Goal: Task Accomplishment & Management: Manage account settings

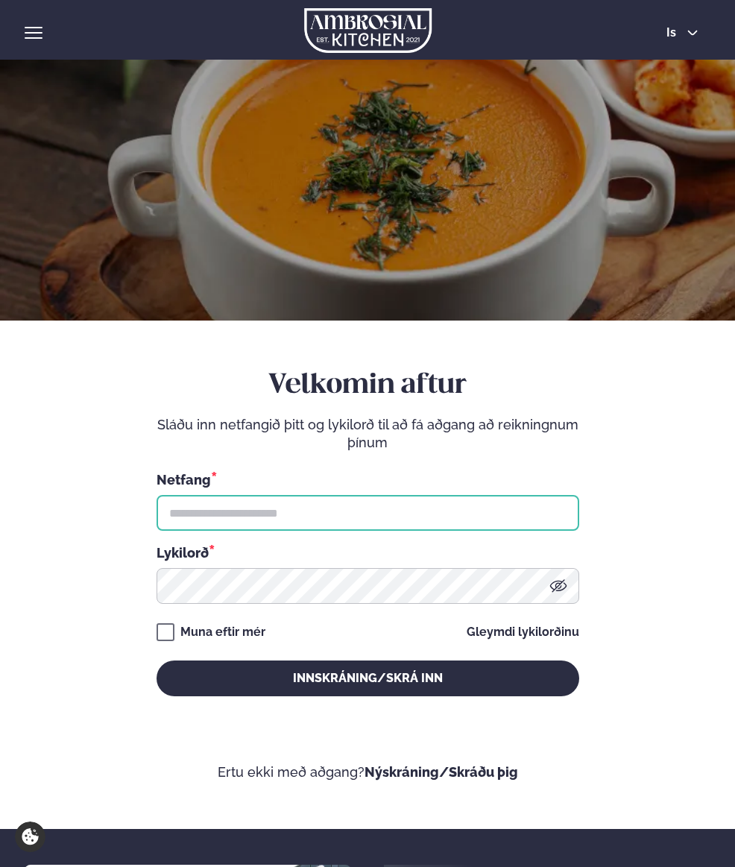
click at [400, 499] on input "text" at bounding box center [368, 513] width 423 height 36
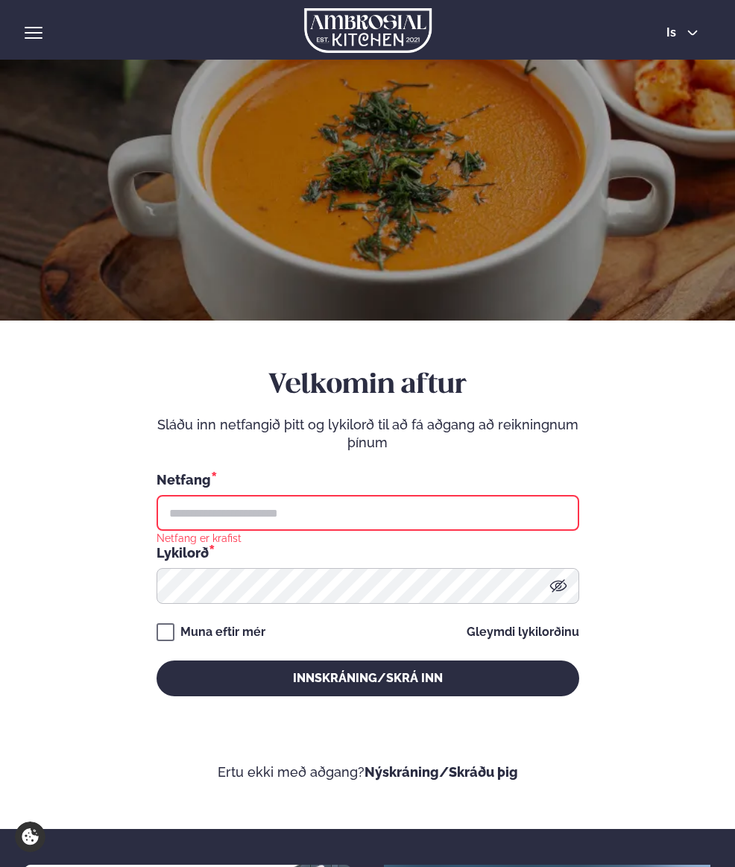
type input "**********"
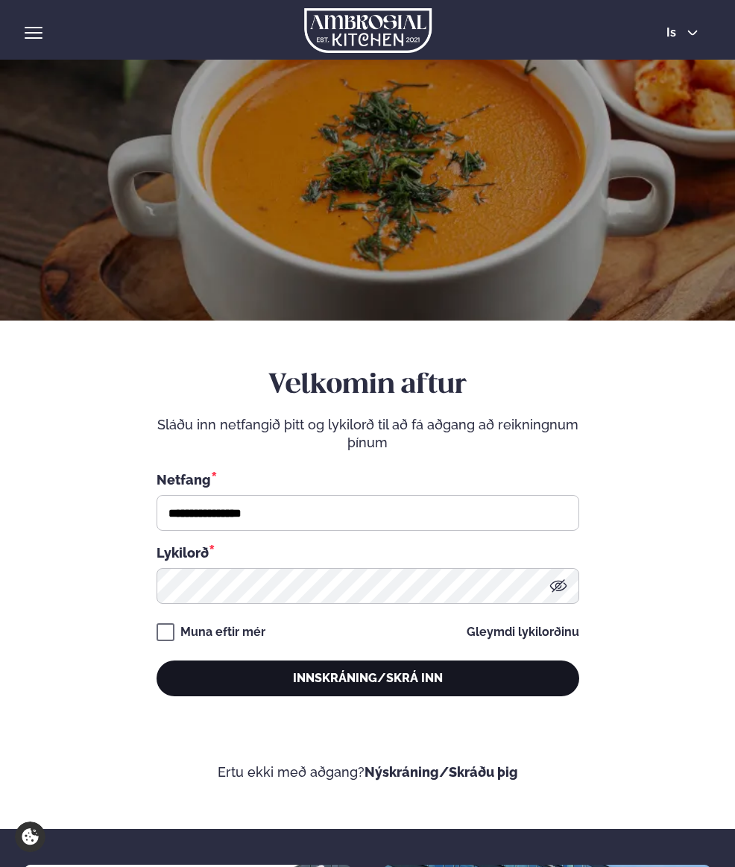
click at [352, 668] on button "Innskráning/Skrá inn" at bounding box center [368, 679] width 423 height 36
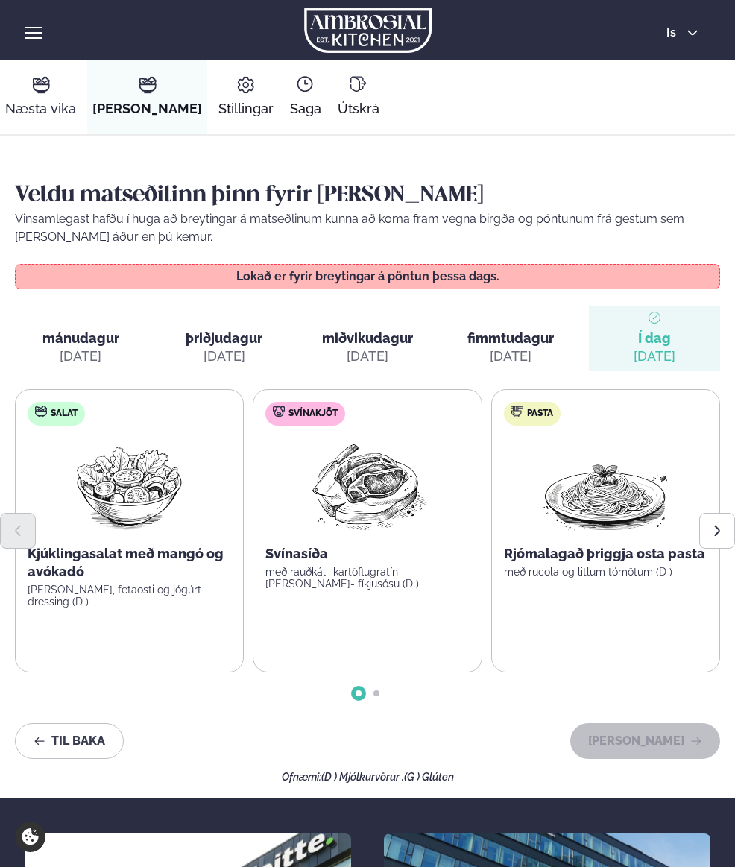
click at [40, 96] on link "Næstu [PERSON_NAME] matseðill Næsta vika" at bounding box center [40, 97] width 81 height 75
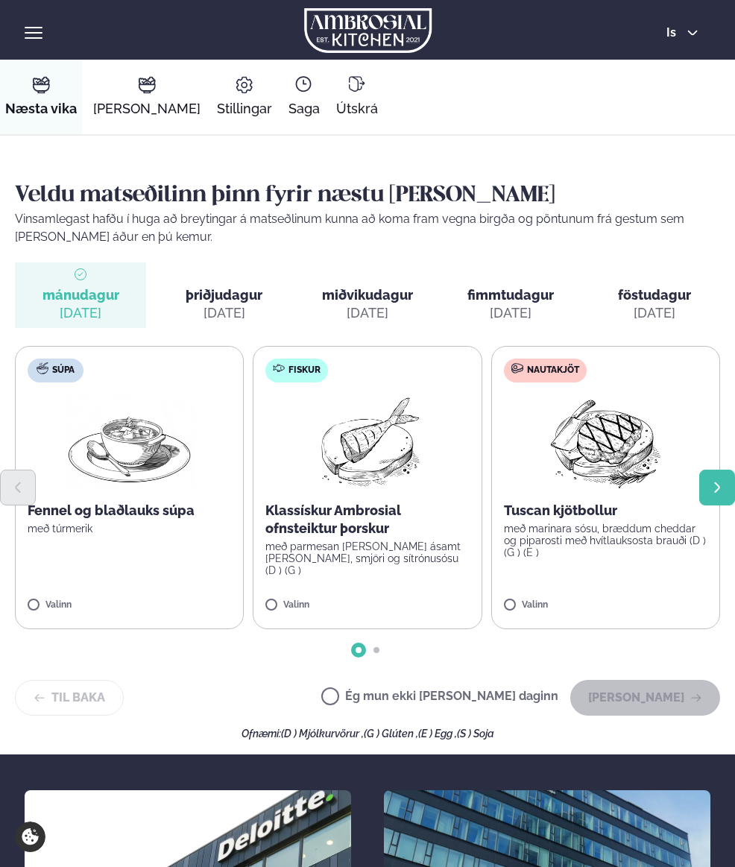
click at [722, 481] on icon "Next slide" at bounding box center [717, 488] width 14 height 14
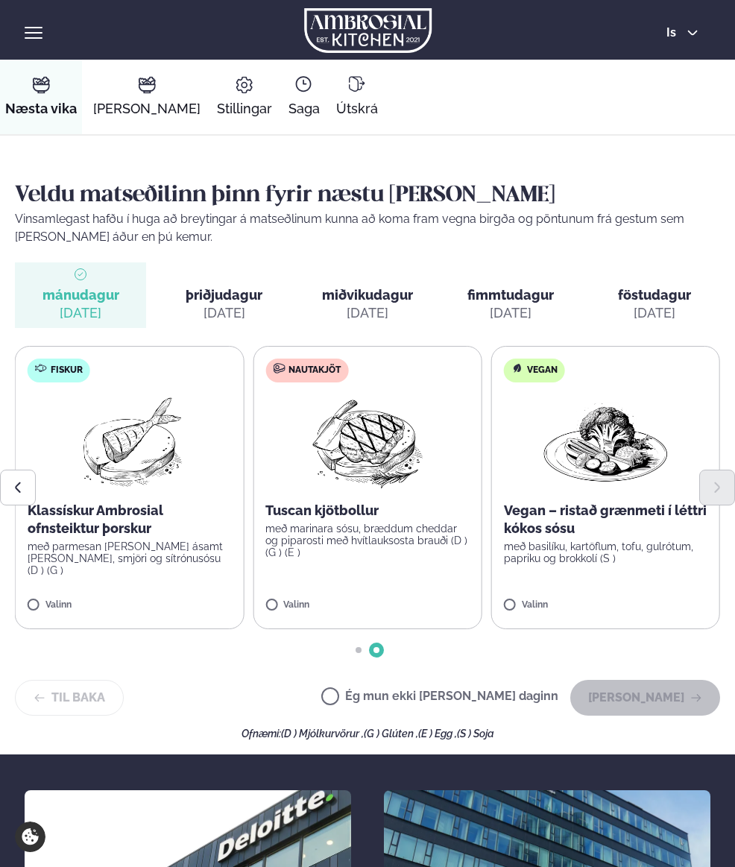
click at [378, 699] on label "Ég mun ekki [PERSON_NAME] daginn" at bounding box center [439, 698] width 237 height 16
click at [672, 703] on button "[PERSON_NAME]" at bounding box center [645, 698] width 150 height 36
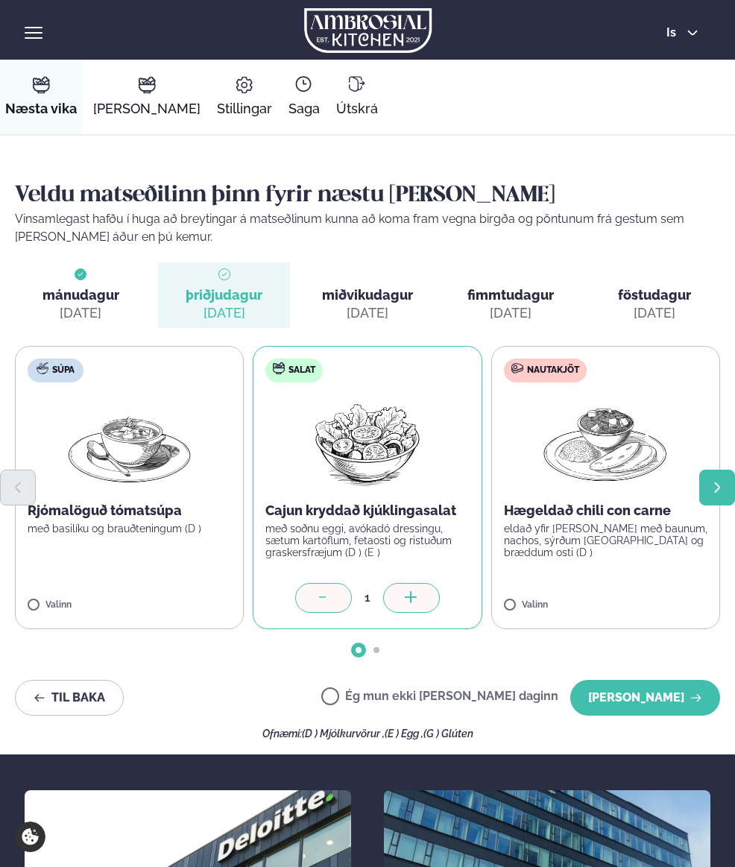
click at [702, 492] on button "Next slide" at bounding box center [717, 488] width 36 height 36
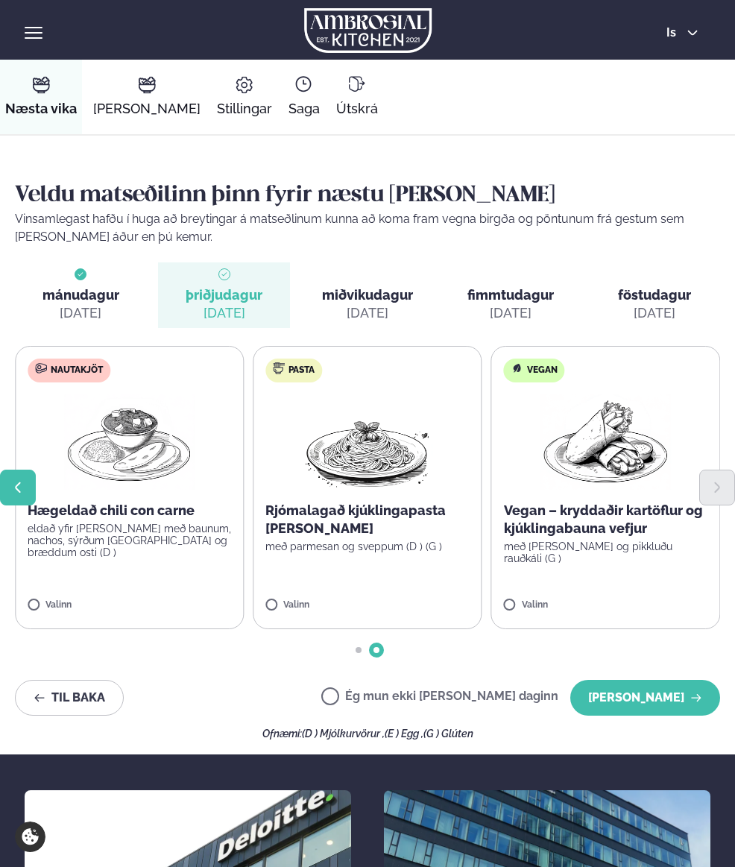
click at [26, 490] on button "Previous slide" at bounding box center [18, 488] width 36 height 36
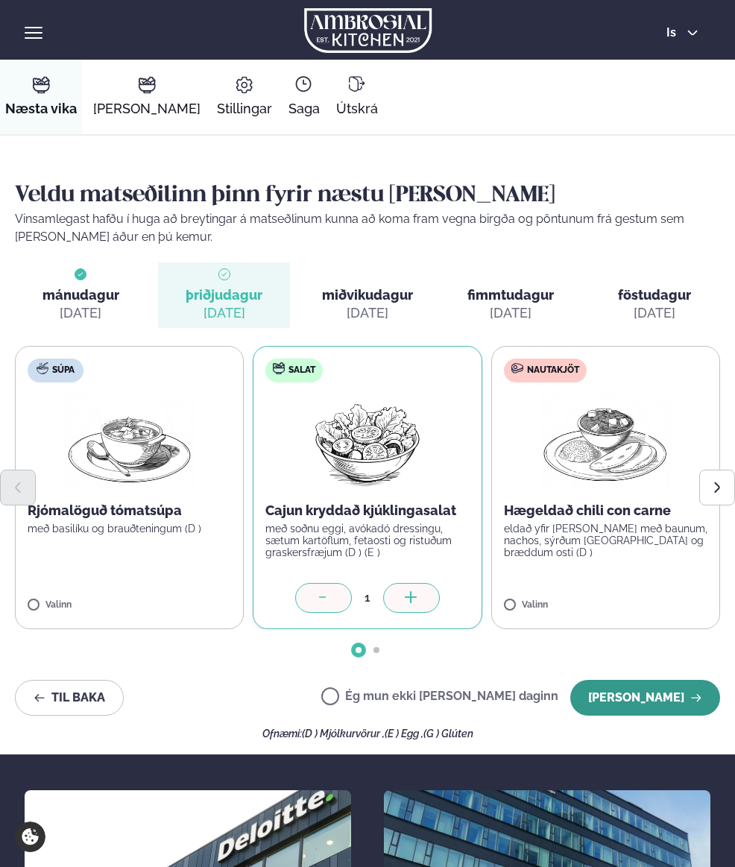
click at [626, 696] on button "[PERSON_NAME]" at bounding box center [645, 698] width 150 height 36
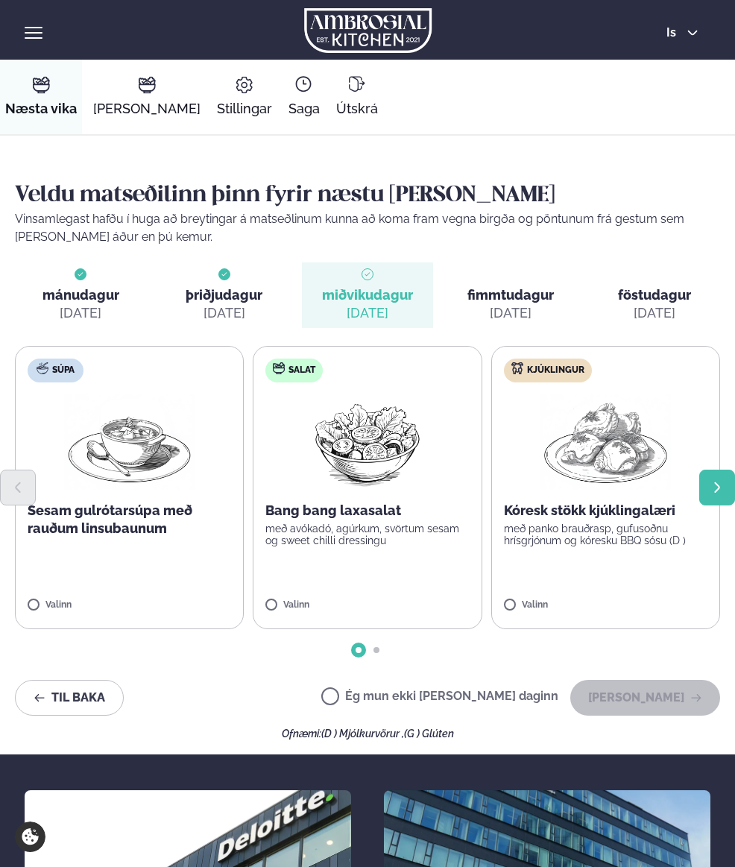
click at [717, 488] on icon "Next slide" at bounding box center [717, 488] width 14 height 14
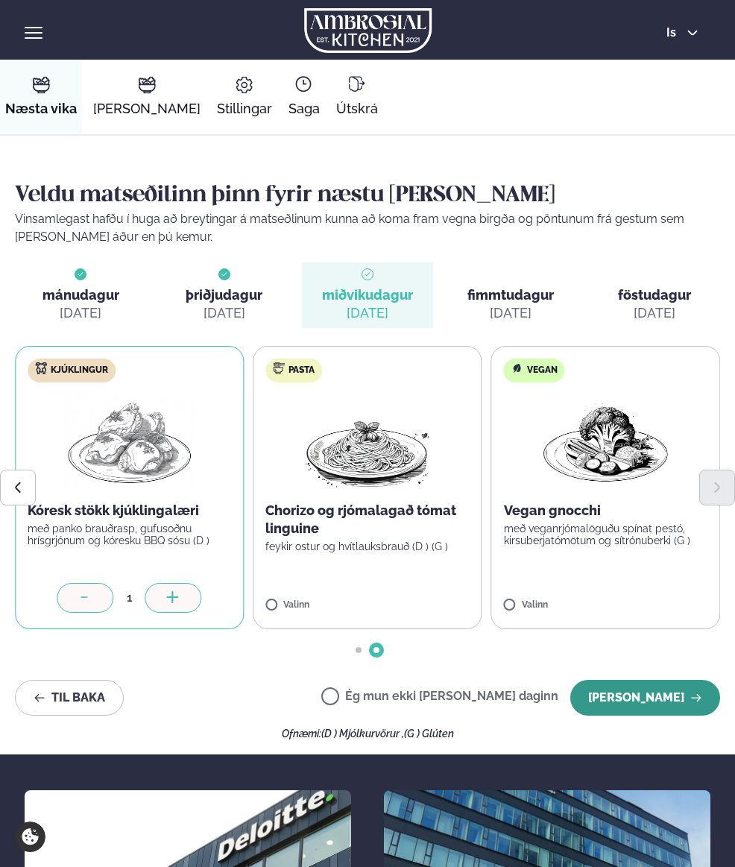
click at [661, 702] on button "[PERSON_NAME]" at bounding box center [645, 698] width 150 height 36
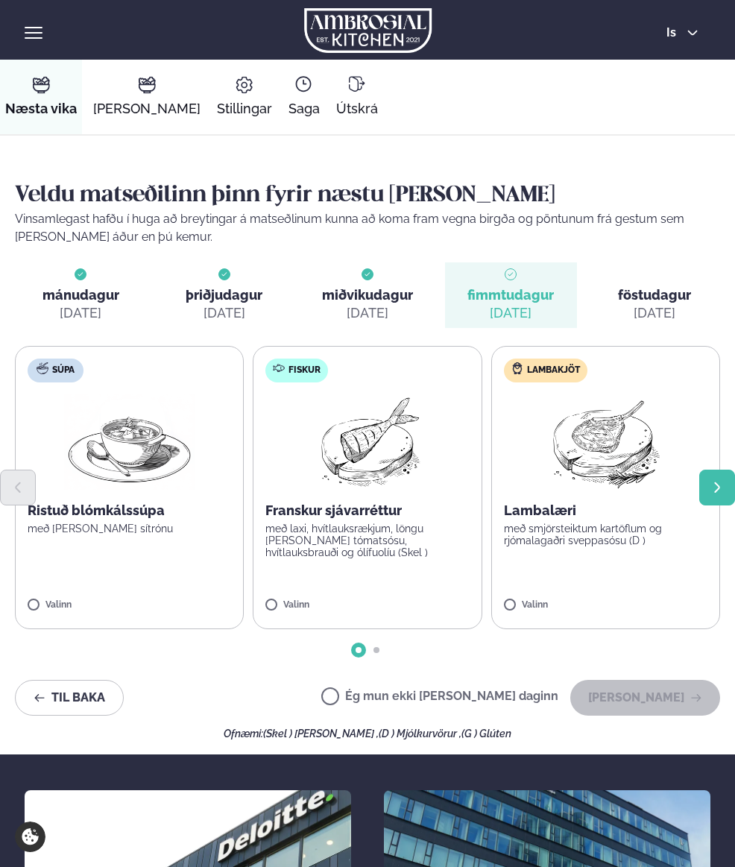
click at [716, 486] on icon "Next slide" at bounding box center [717, 488] width 14 height 14
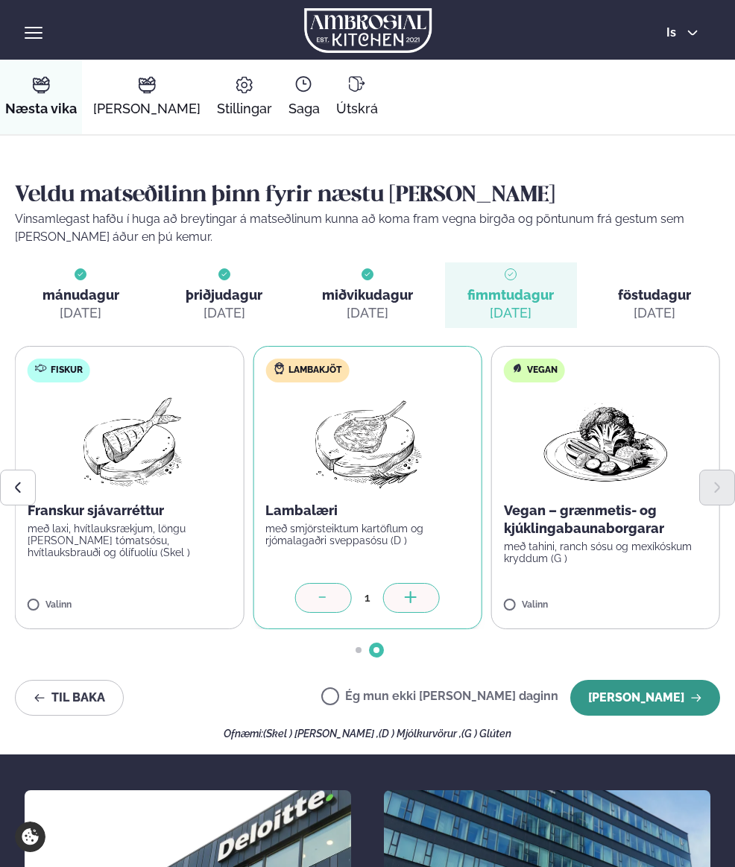
click at [646, 693] on button "[PERSON_NAME]" at bounding box center [645, 698] width 150 height 36
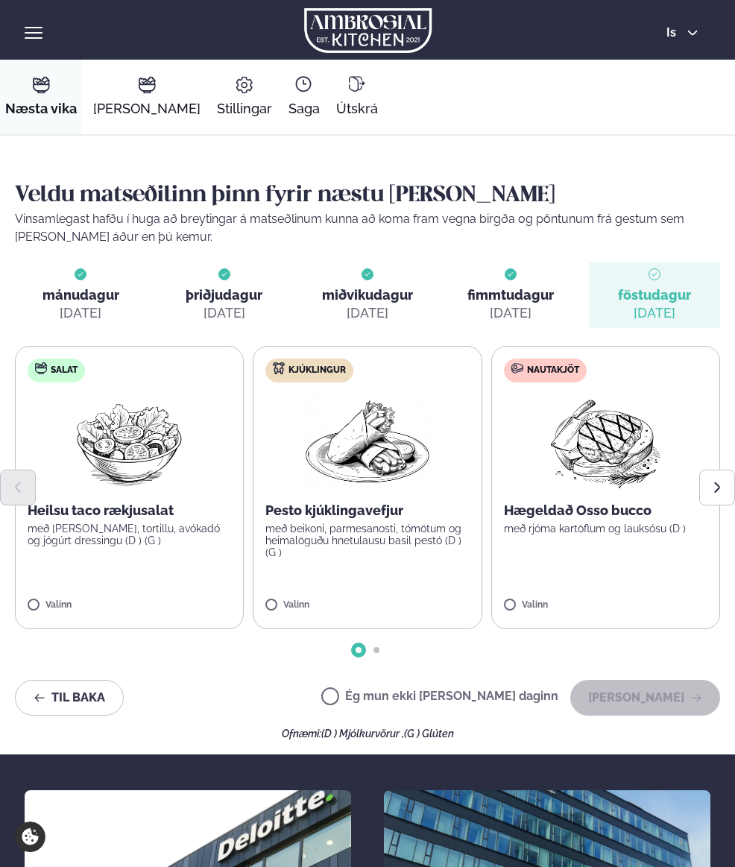
click at [639, 294] on span "föstudagur" at bounding box center [654, 295] width 73 height 16
click at [708, 491] on button "Next slide" at bounding box center [717, 488] width 36 height 36
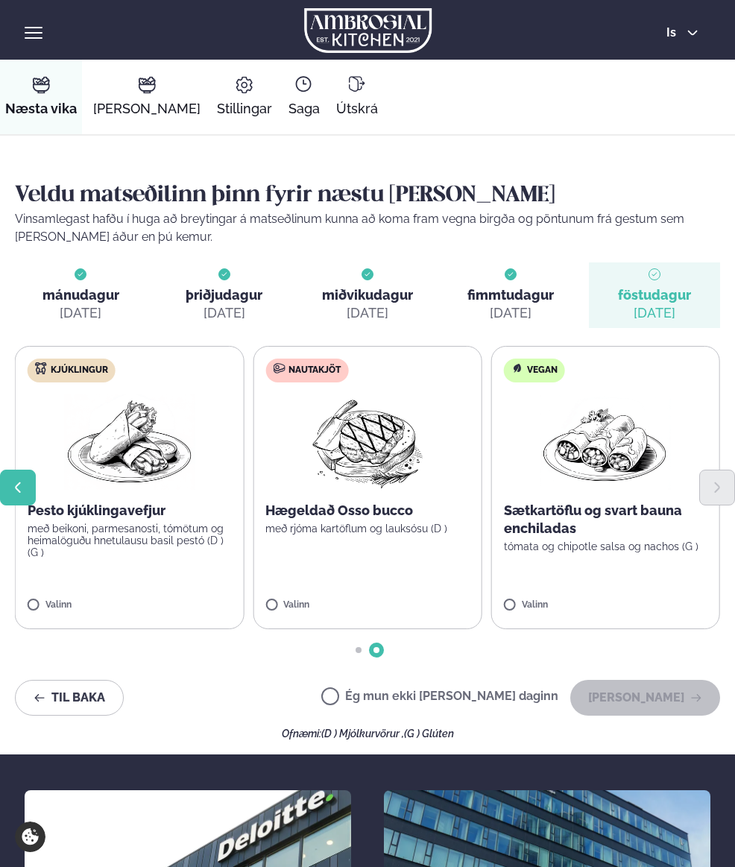
click at [24, 491] on icon "Previous slide" at bounding box center [18, 488] width 14 height 14
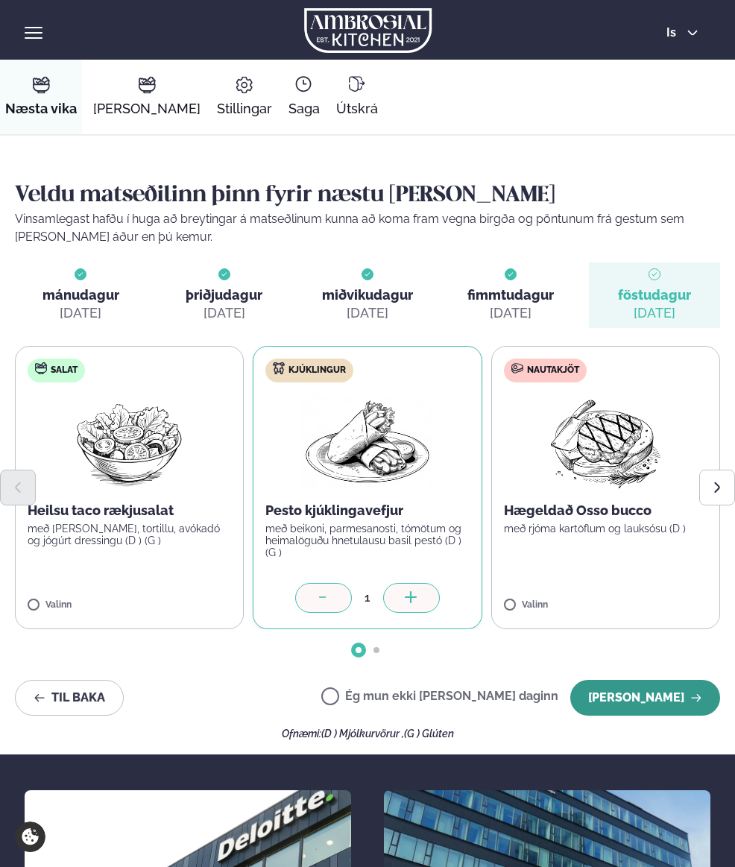
click at [651, 699] on button "[PERSON_NAME]" at bounding box center [645, 698] width 150 height 36
